Goal: Information Seeking & Learning: Check status

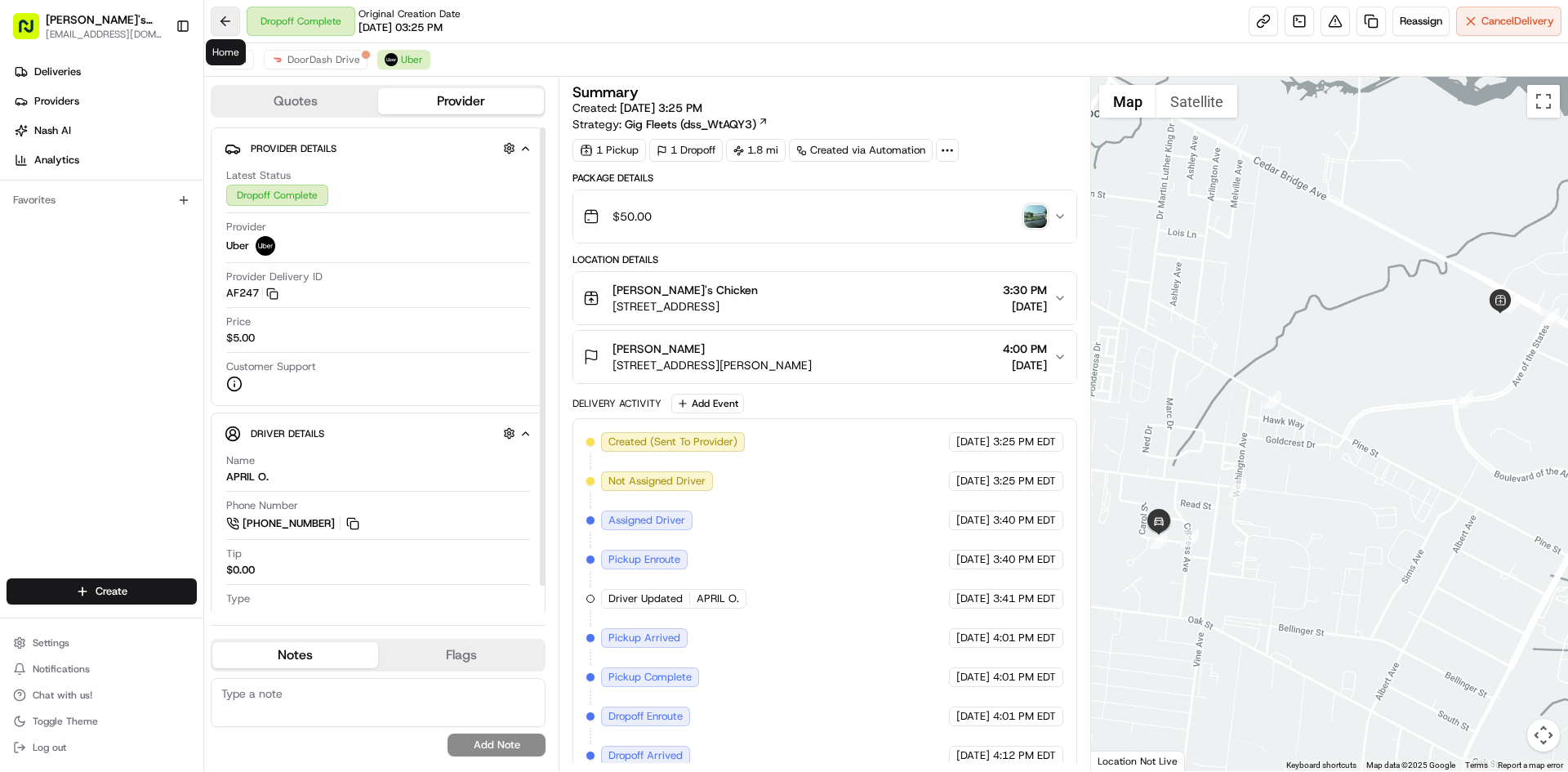
click at [229, 22] on button at bounding box center [225, 21] width 30 height 30
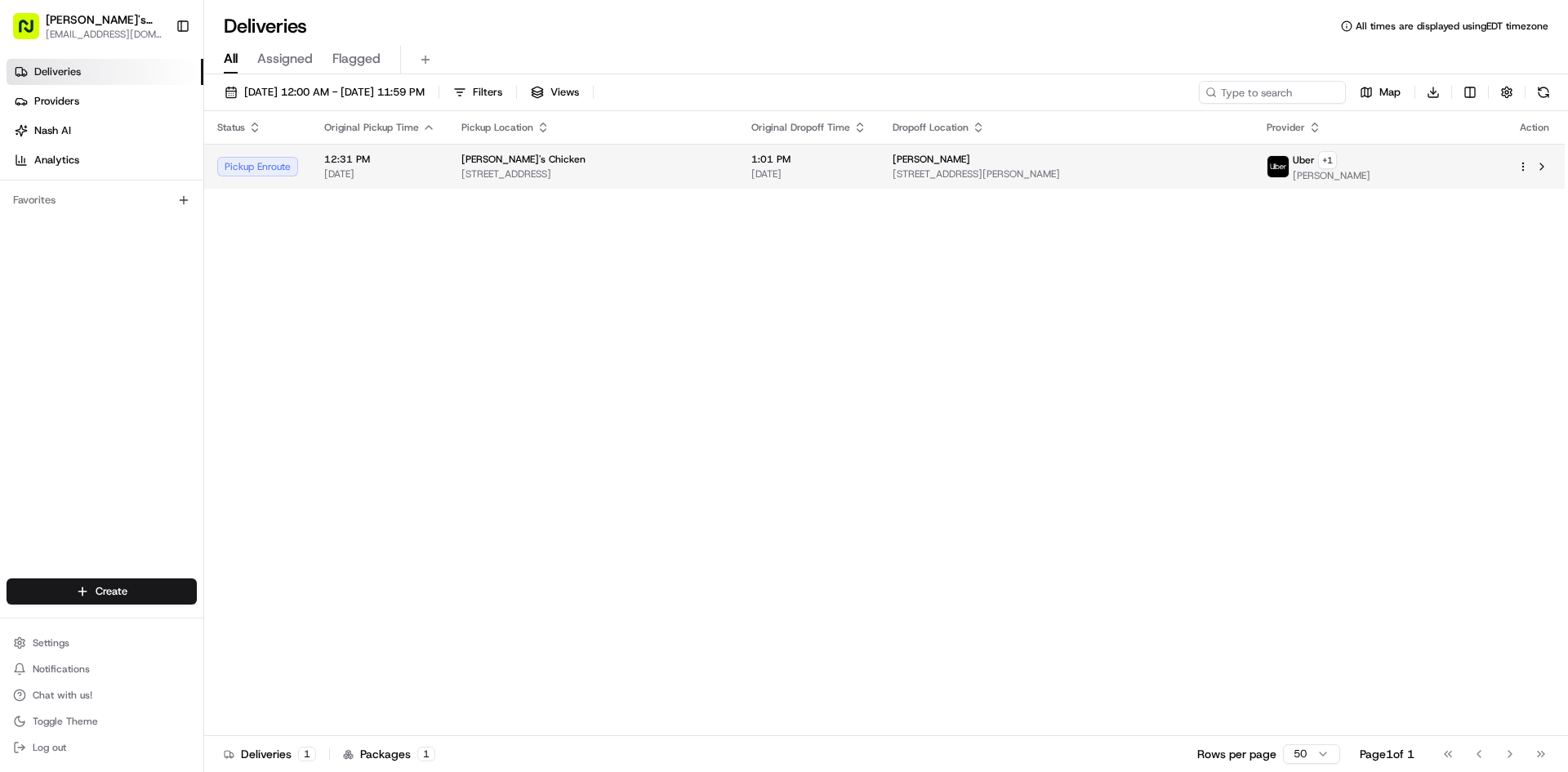
click at [689, 153] on div "[PERSON_NAME]'s Chicken" at bounding box center [593, 159] width 264 height 13
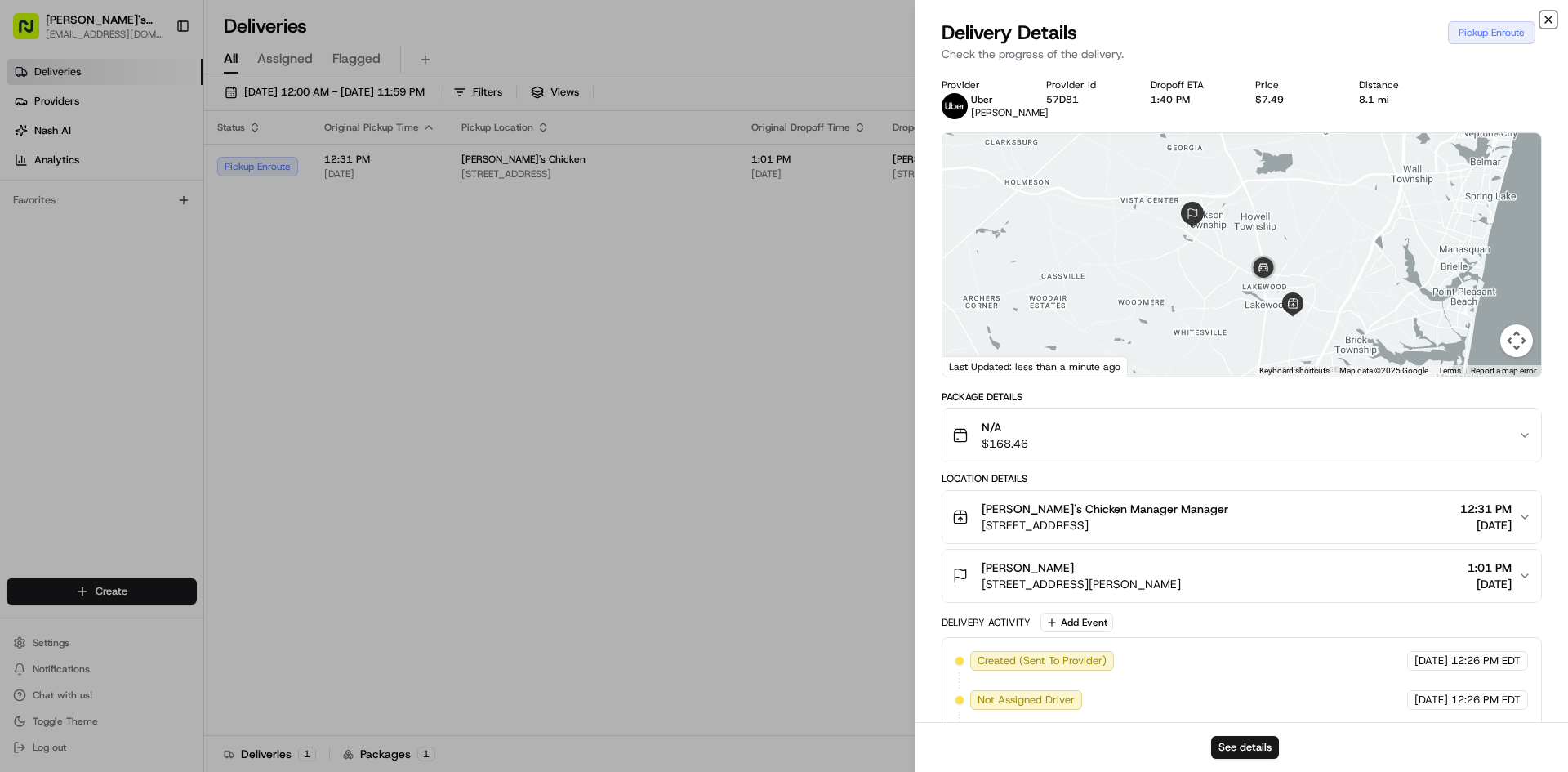
click at [1545, 25] on icon "button" at bounding box center [1548, 20] width 13 height 13
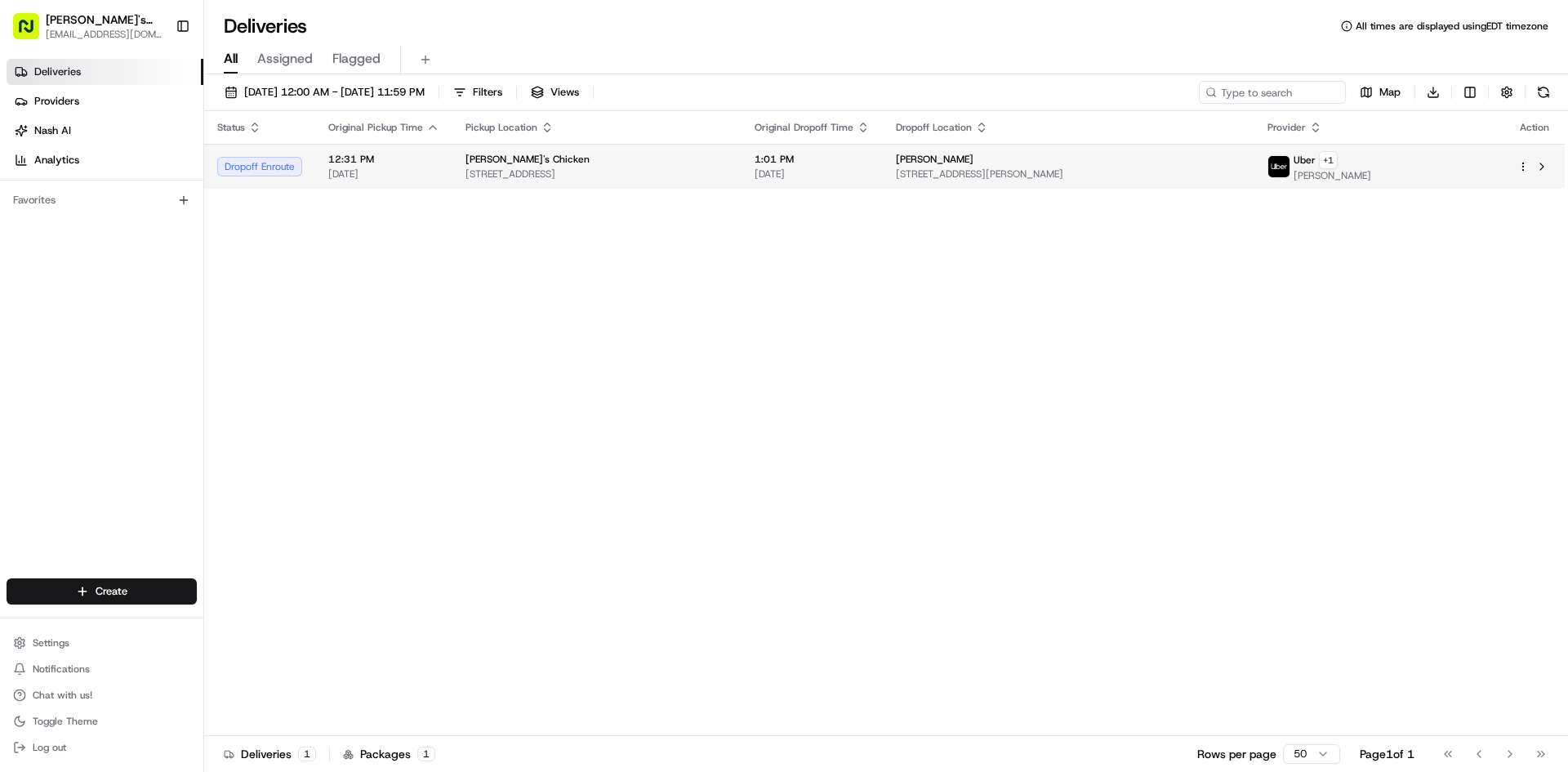
click at [436, 174] on span "[DATE]" at bounding box center [384, 174] width 111 height 13
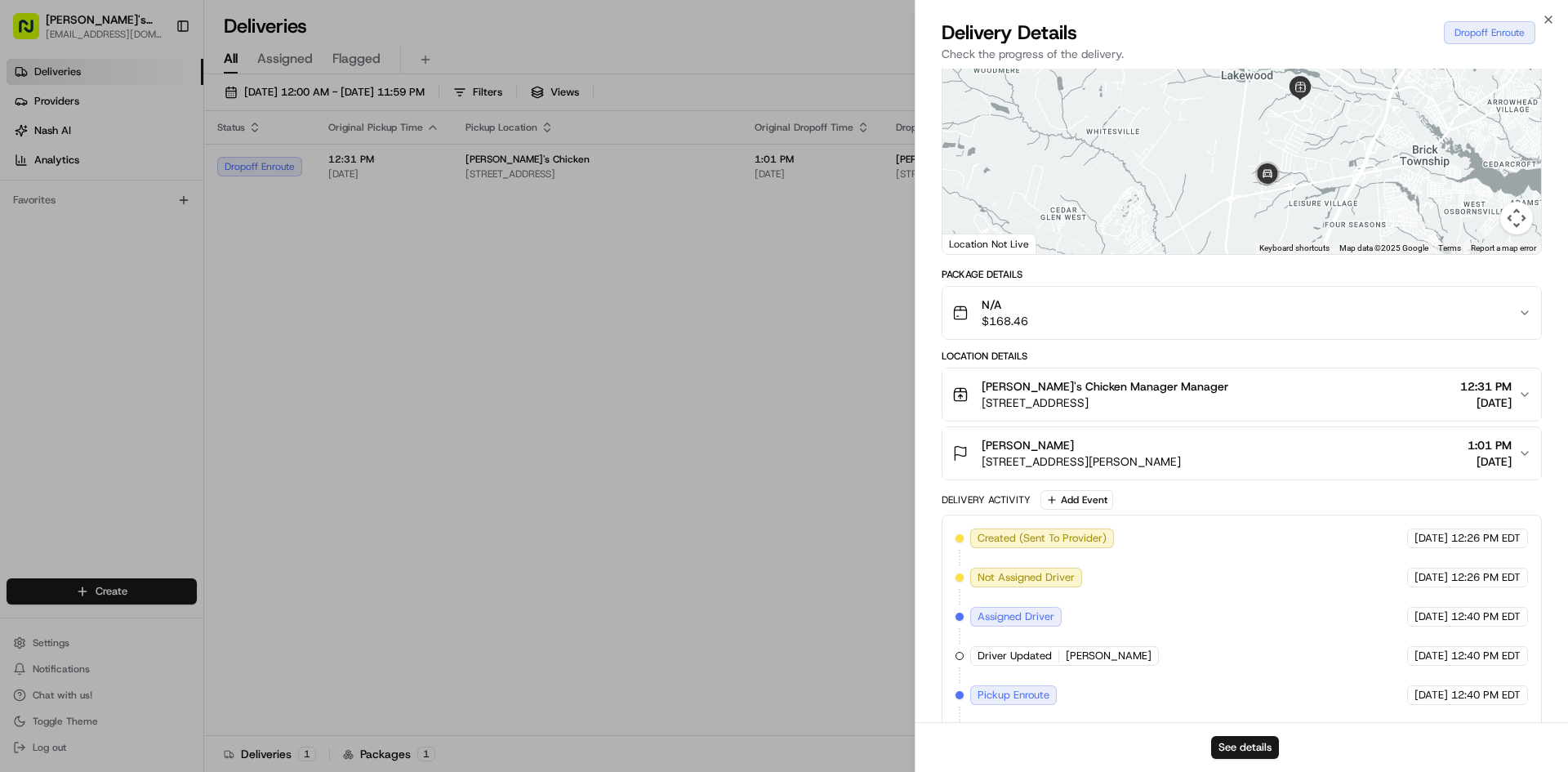
scroll to position [247, 0]
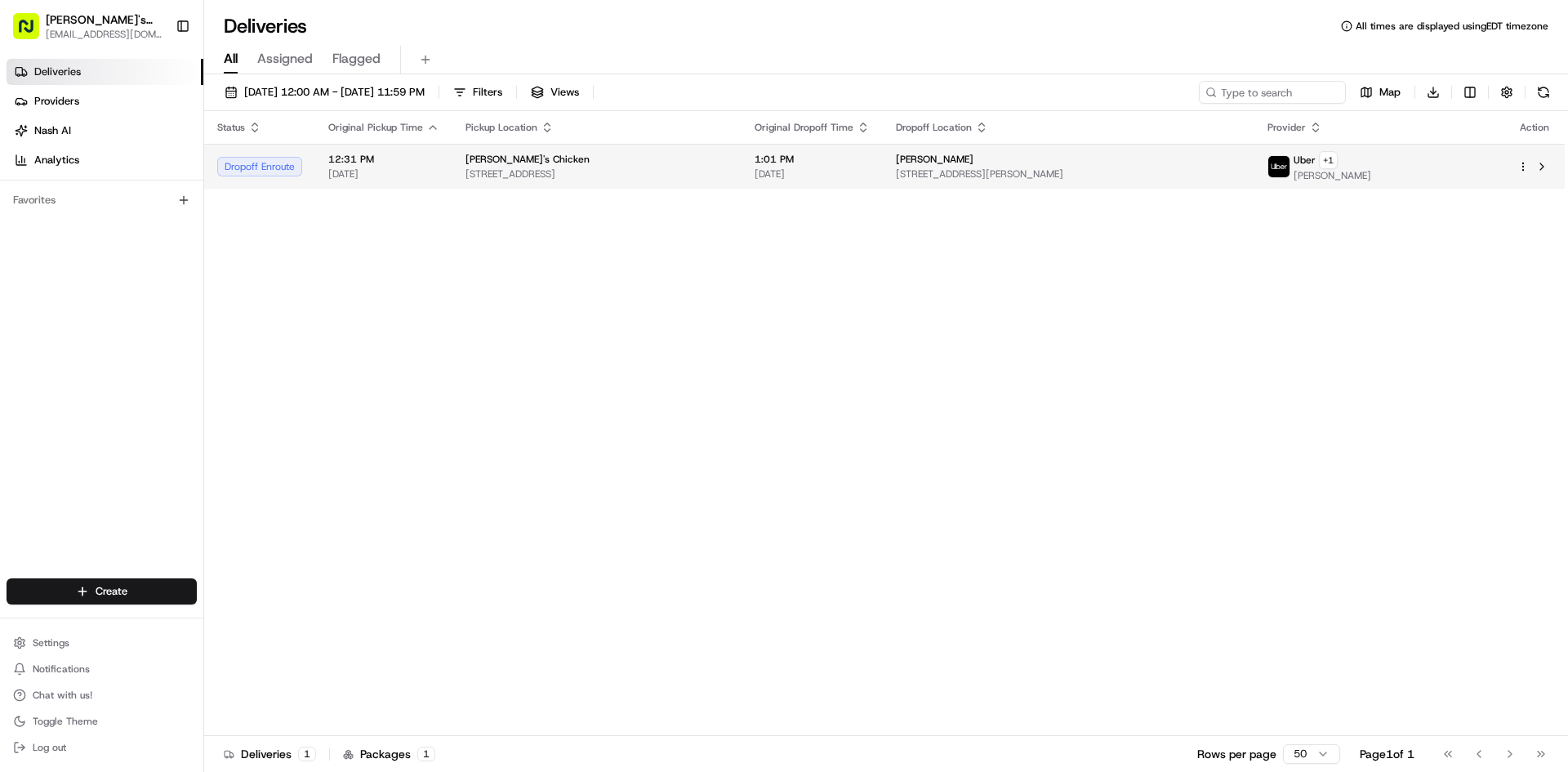
click at [570, 168] on span "[STREET_ADDRESS]" at bounding box center [596, 174] width 263 height 13
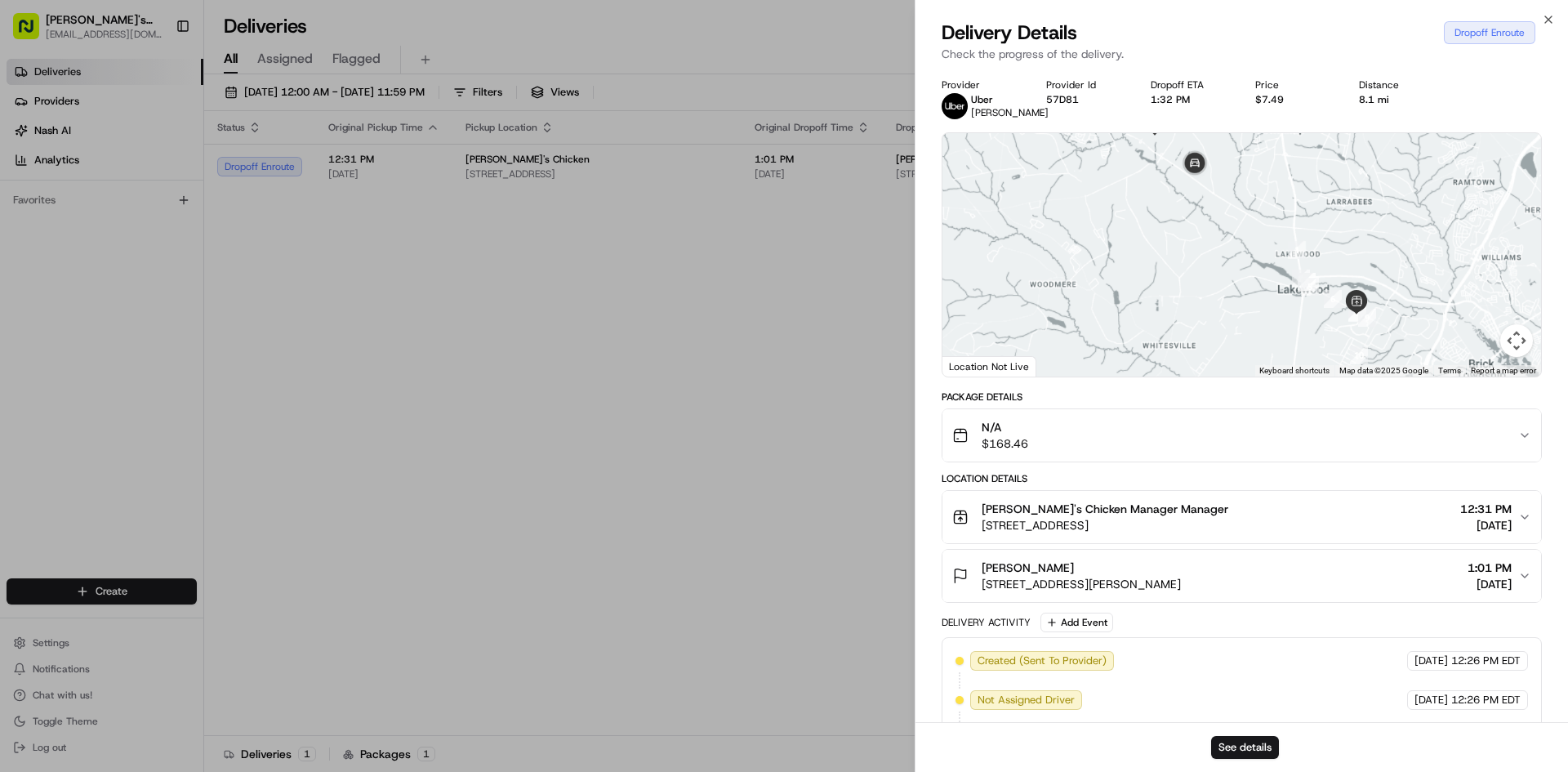
drag, startPoint x: 1387, startPoint y: 289, endPoint x: 1361, endPoint y: 257, distance: 41.2
click at [1368, 197] on div at bounding box center [1242, 254] width 599 height 243
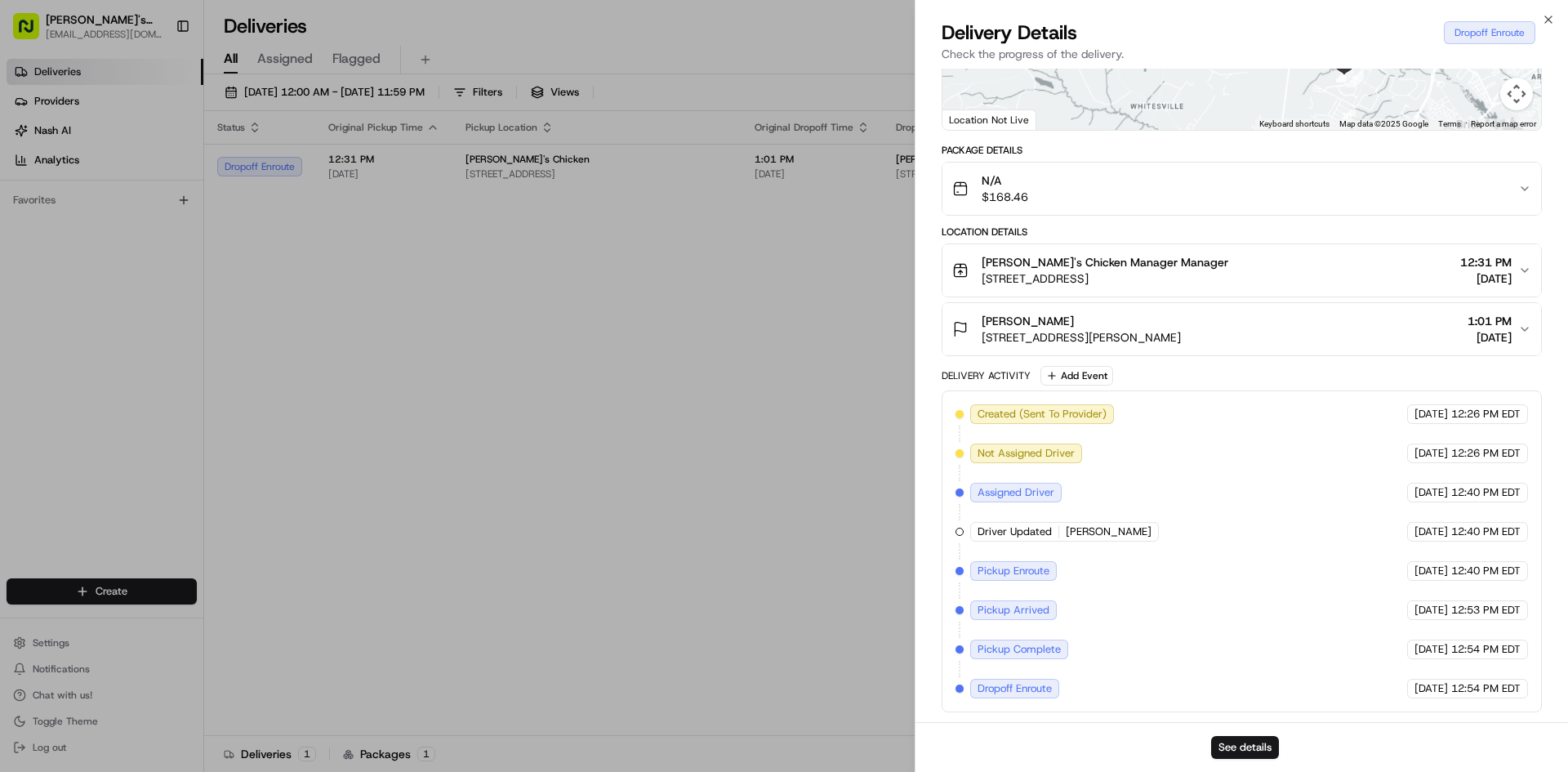
drag, startPoint x: 1311, startPoint y: 100, endPoint x: 1328, endPoint y: 206, distance: 107.4
click at [1327, 227] on div "Provider [PERSON_NAME] Provider Id 57D81 Dropoff ETA 1:32 PM Price $7.49 Distan…" at bounding box center [1242, 272] width 601 height 880
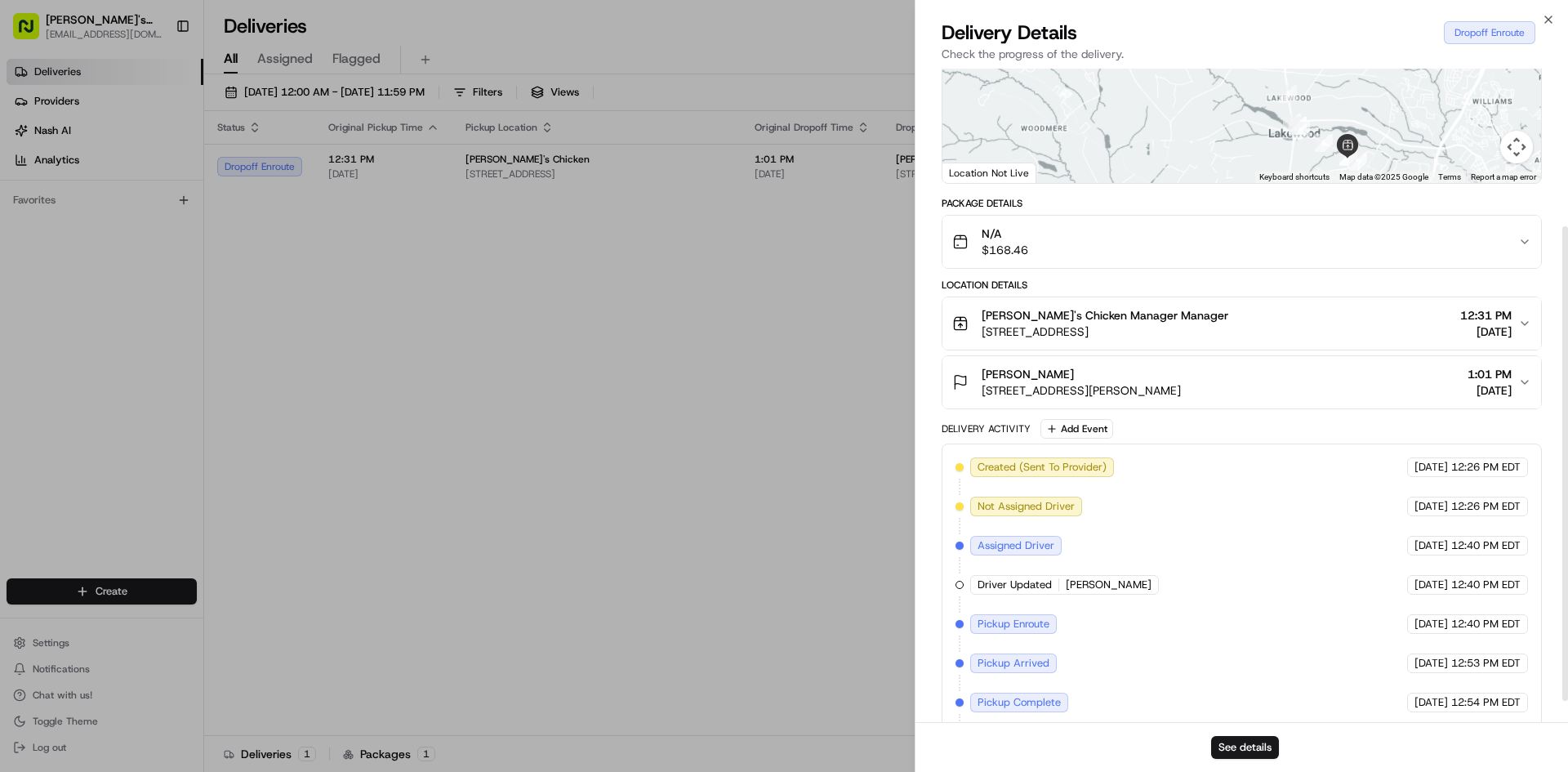
scroll to position [165, 0]
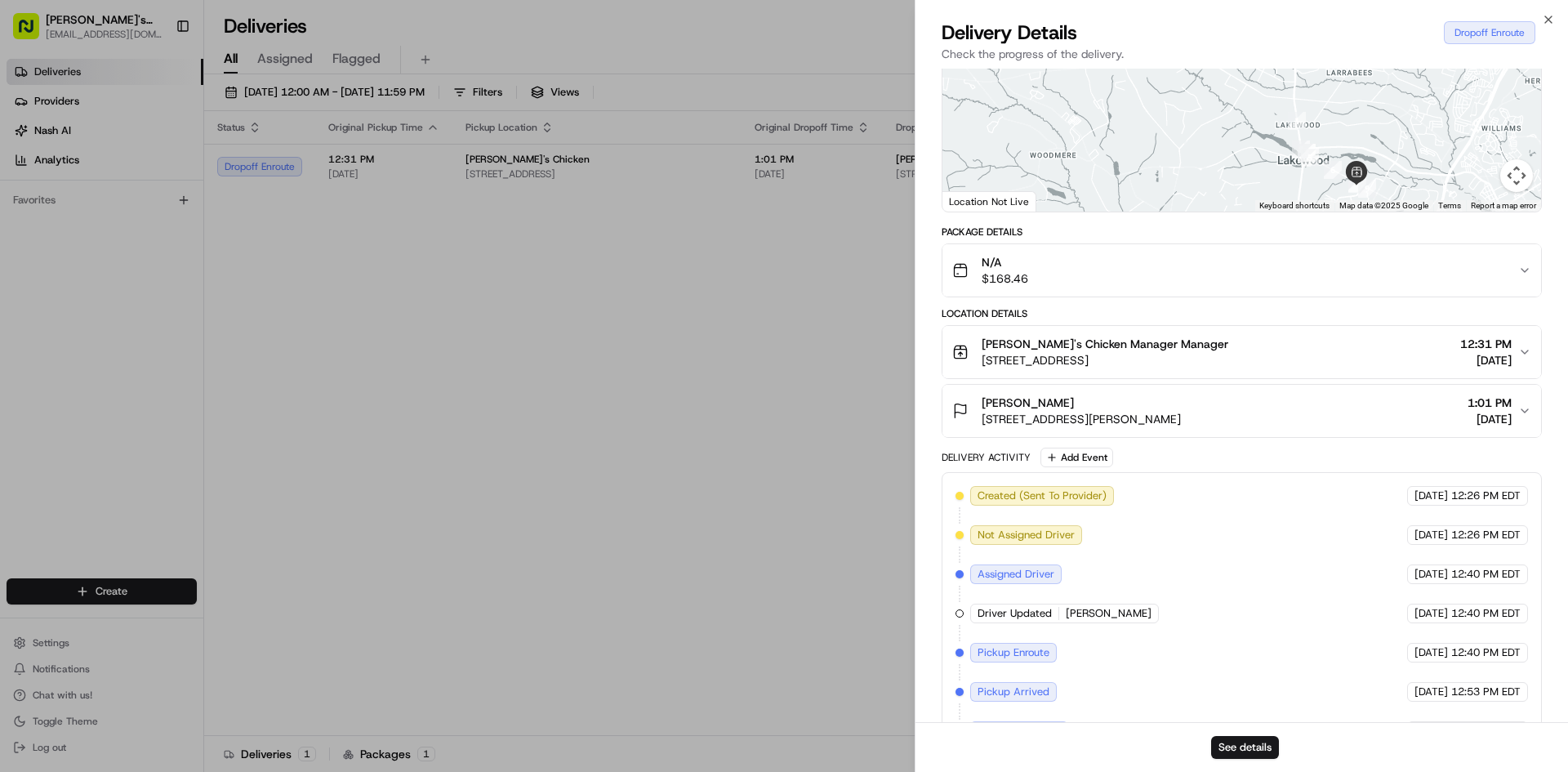
drag, startPoint x: 1399, startPoint y: 183, endPoint x: 1389, endPoint y: 140, distance: 44.1
click at [1389, 140] on div at bounding box center [1242, 89] width 599 height 243
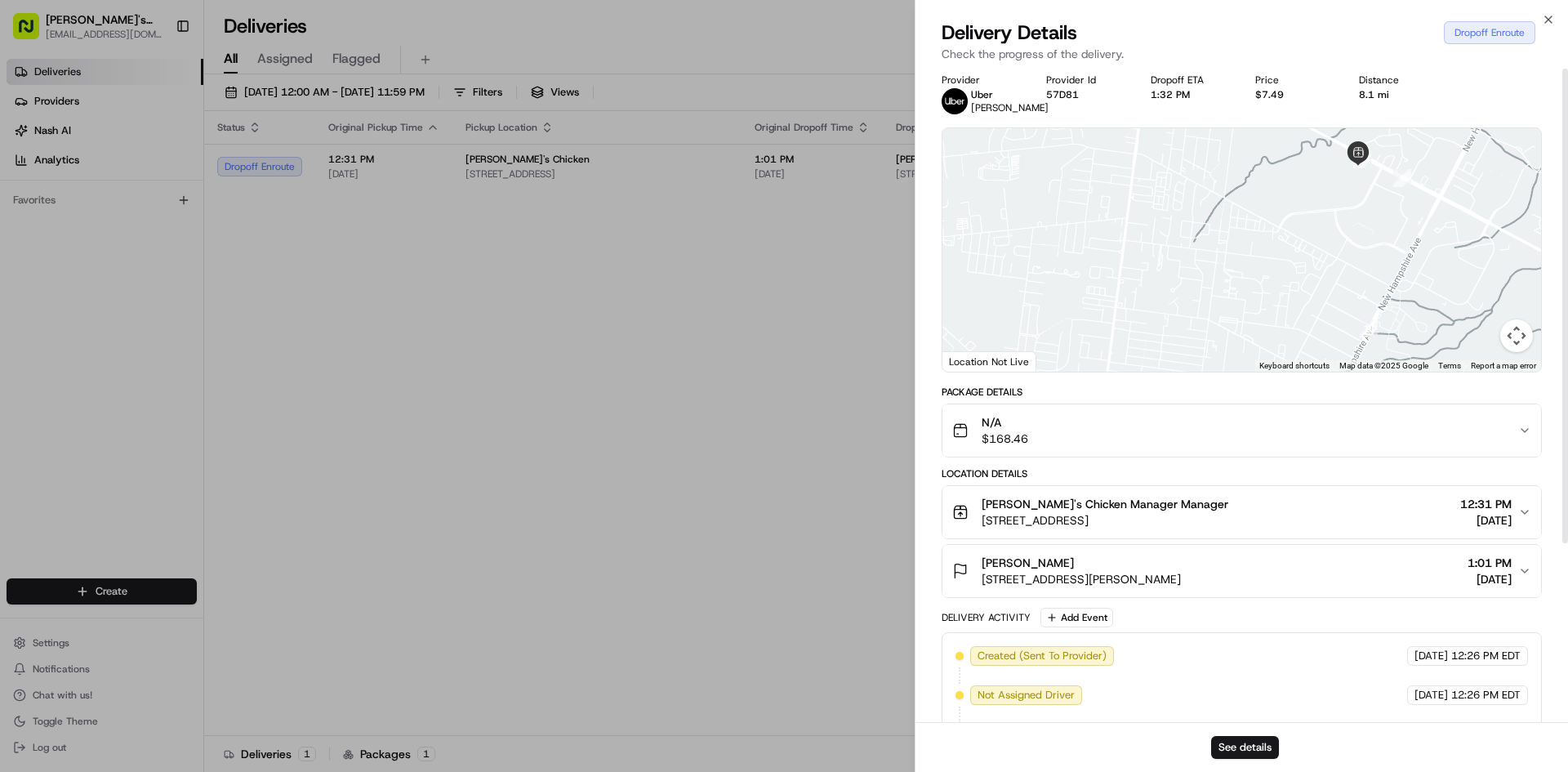
scroll to position [0, 0]
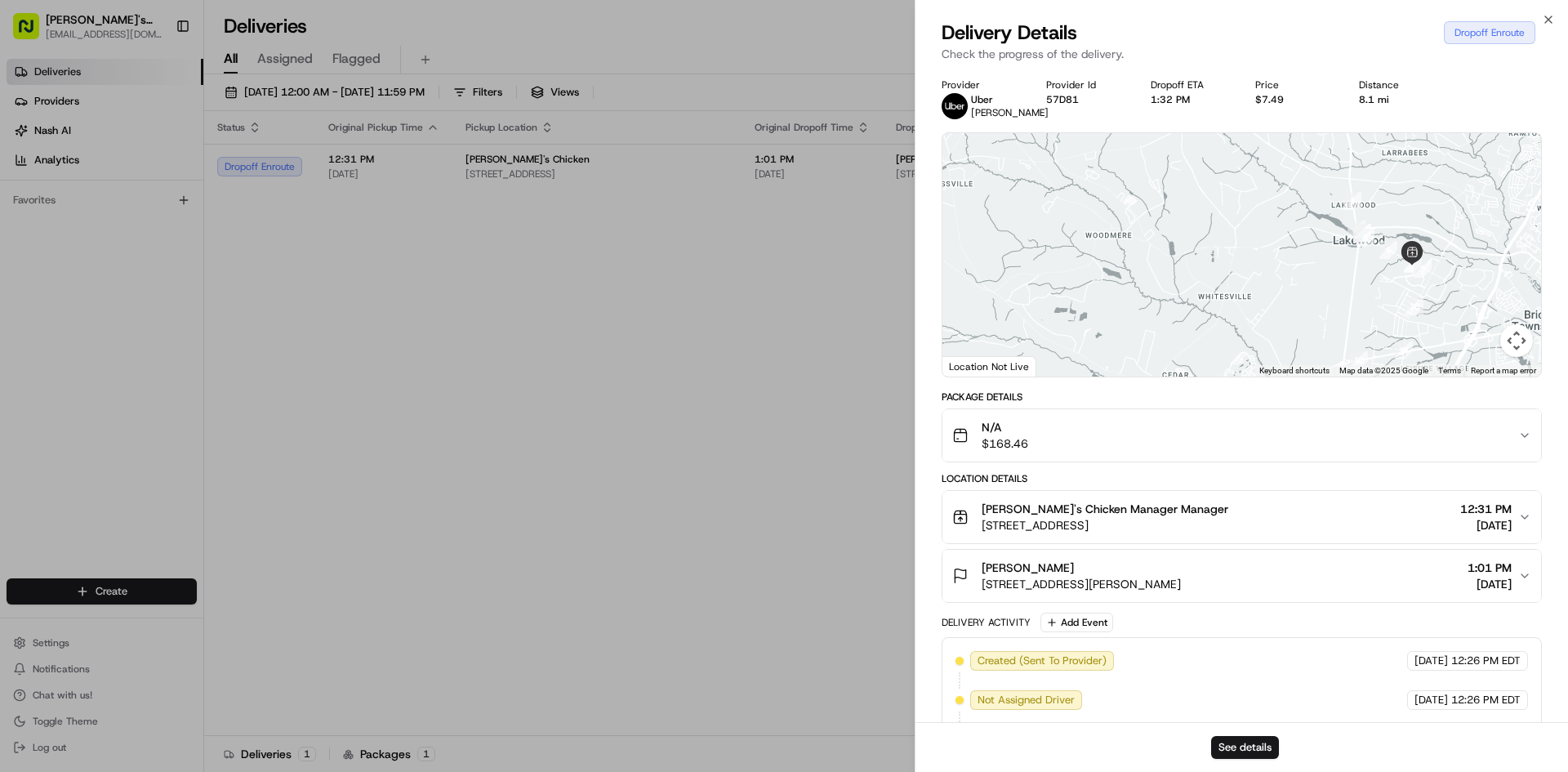
drag, startPoint x: 1298, startPoint y: 230, endPoint x: 1322, endPoint y: 278, distance: 53.7
click at [1322, 278] on div at bounding box center [1242, 254] width 599 height 243
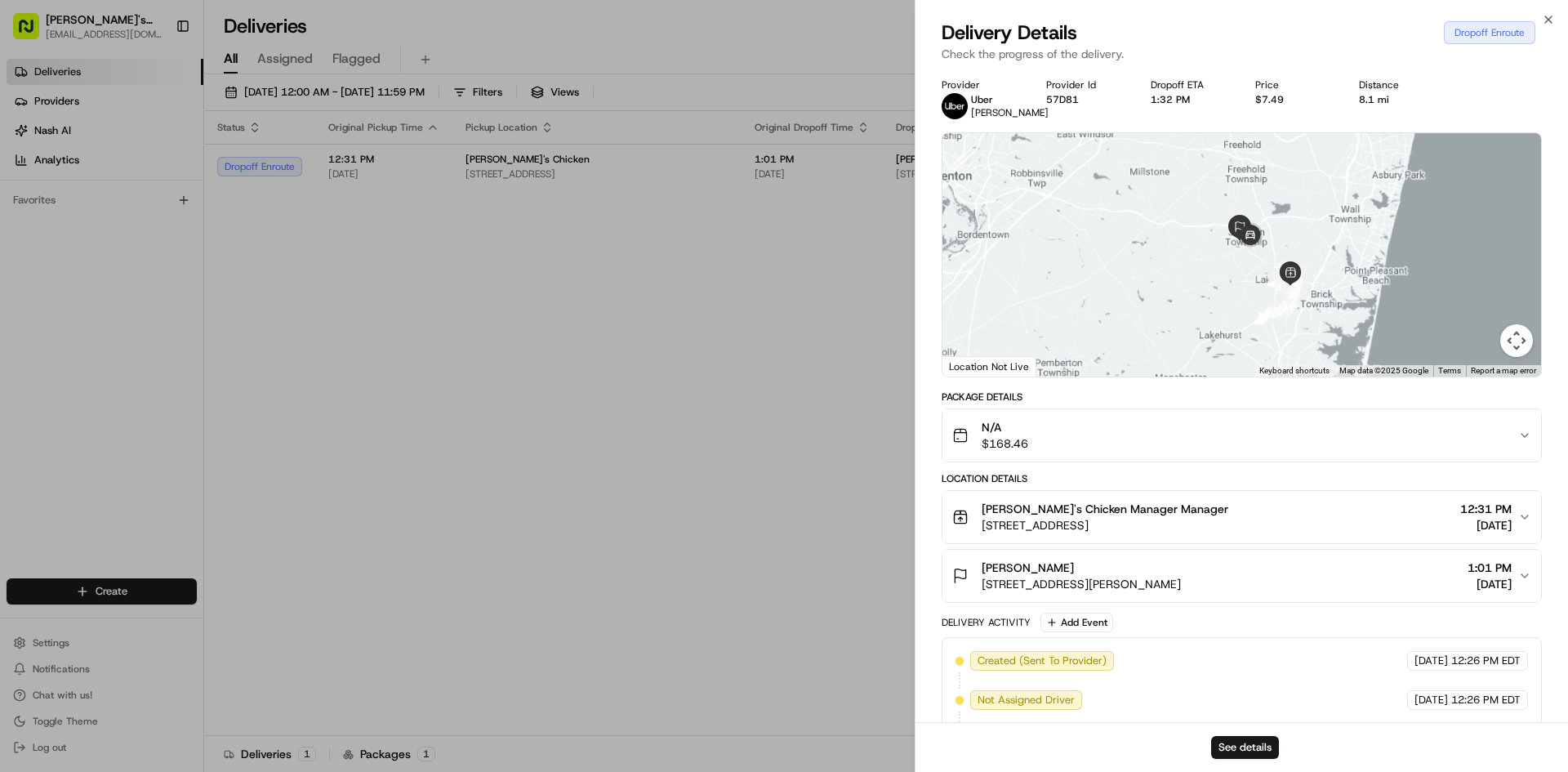
drag, startPoint x: 1234, startPoint y: 301, endPoint x: 1255, endPoint y: 262, distance: 44.3
click at [1255, 262] on div at bounding box center [1242, 254] width 599 height 243
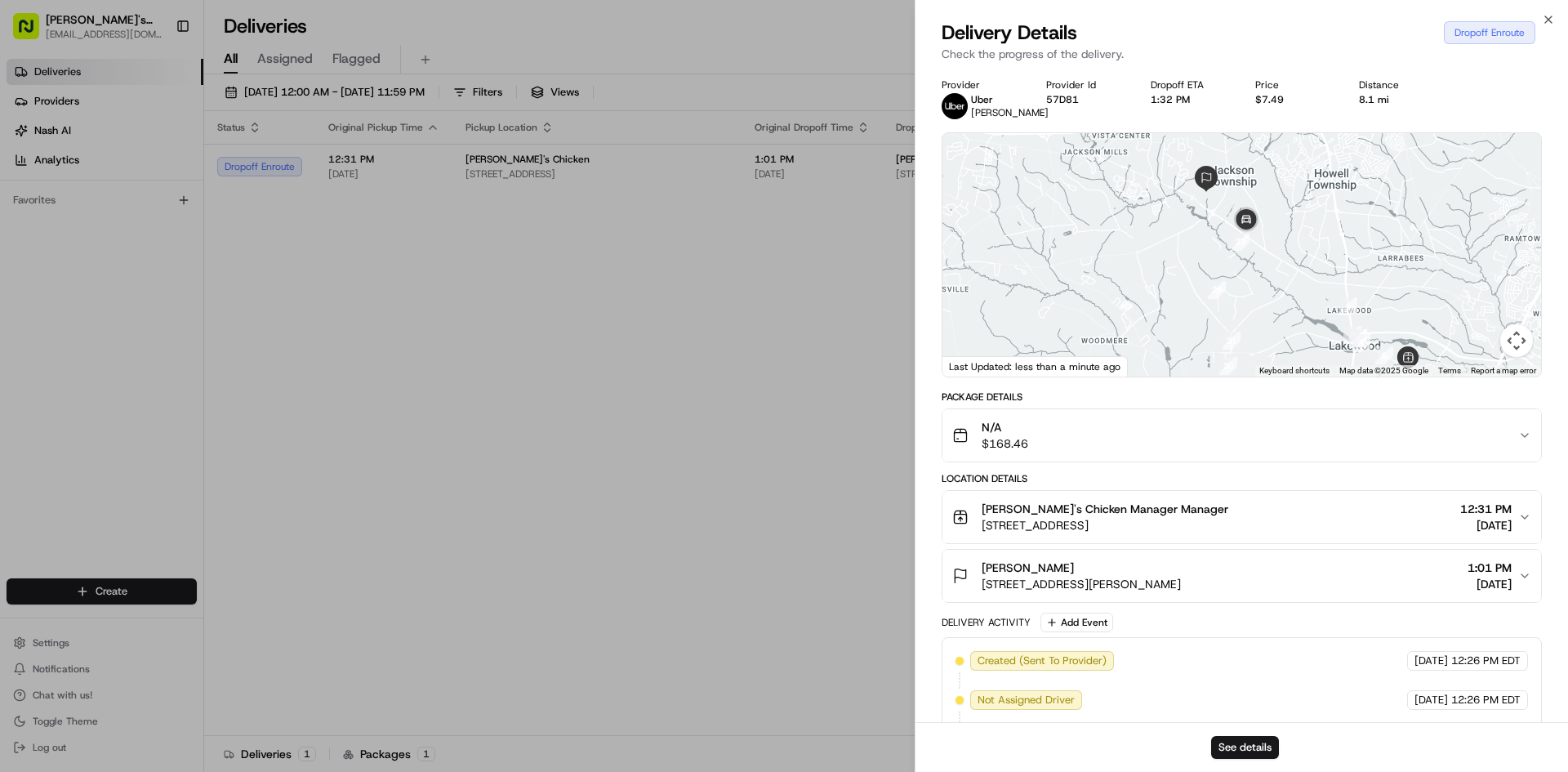
drag, startPoint x: 1252, startPoint y: 286, endPoint x: 1275, endPoint y: 243, distance: 48.8
click at [1275, 243] on div at bounding box center [1242, 254] width 599 height 243
